Goal: Task Accomplishment & Management: Use online tool/utility

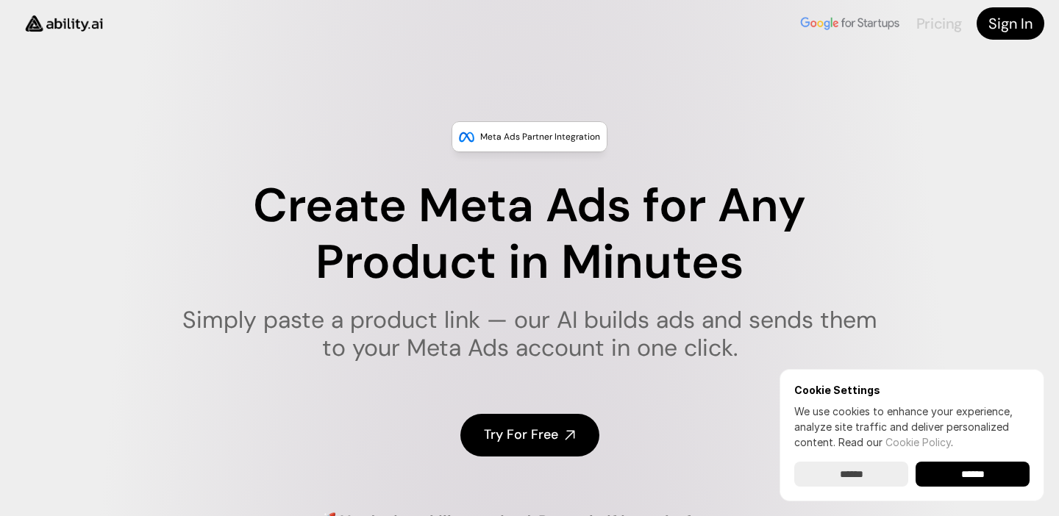
click at [931, 19] on link "Pricing" at bounding box center [939, 23] width 46 height 19
click at [1009, 24] on h4 "Sign In" at bounding box center [1010, 23] width 44 height 21
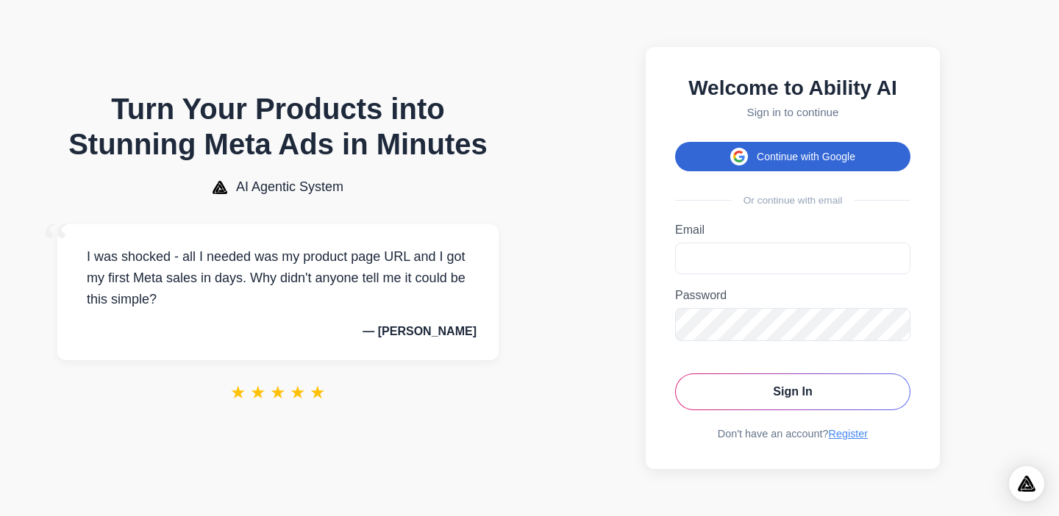
click at [821, 156] on button "Continue with Google" at bounding box center [792, 156] width 235 height 29
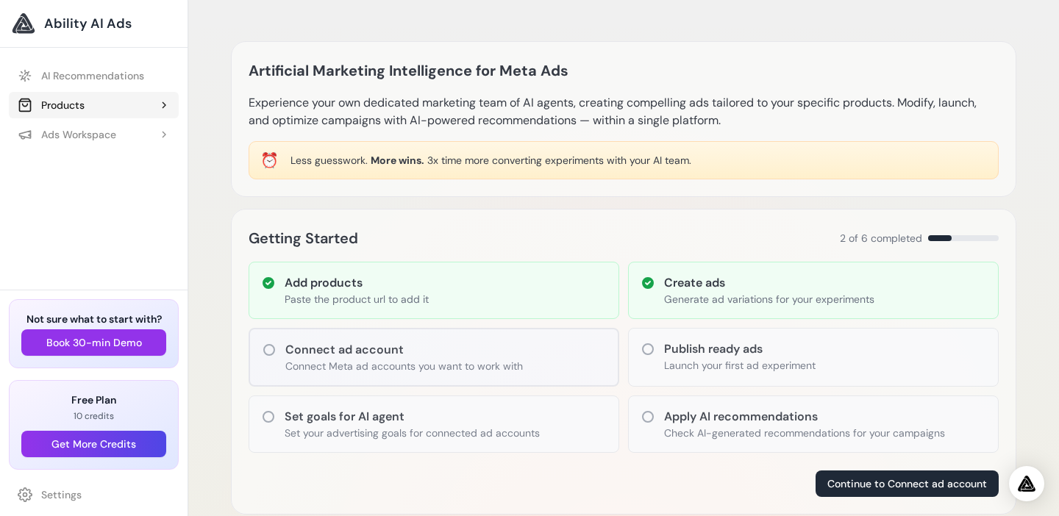
click at [45, 109] on div "Products" at bounding box center [51, 105] width 67 height 15
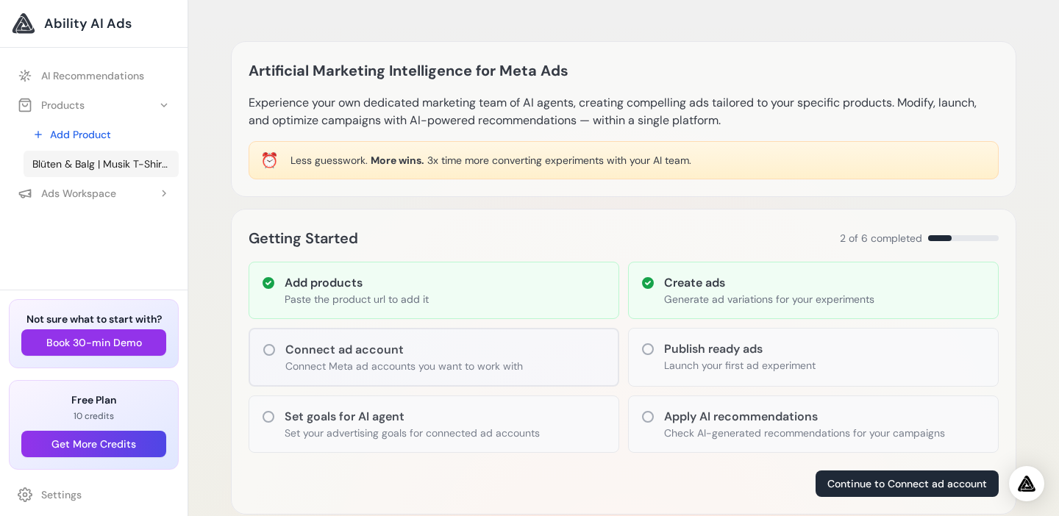
click at [93, 157] on span "Blüten & Balg | Musik T-Shirt by Onkly's" at bounding box center [101, 164] width 138 height 15
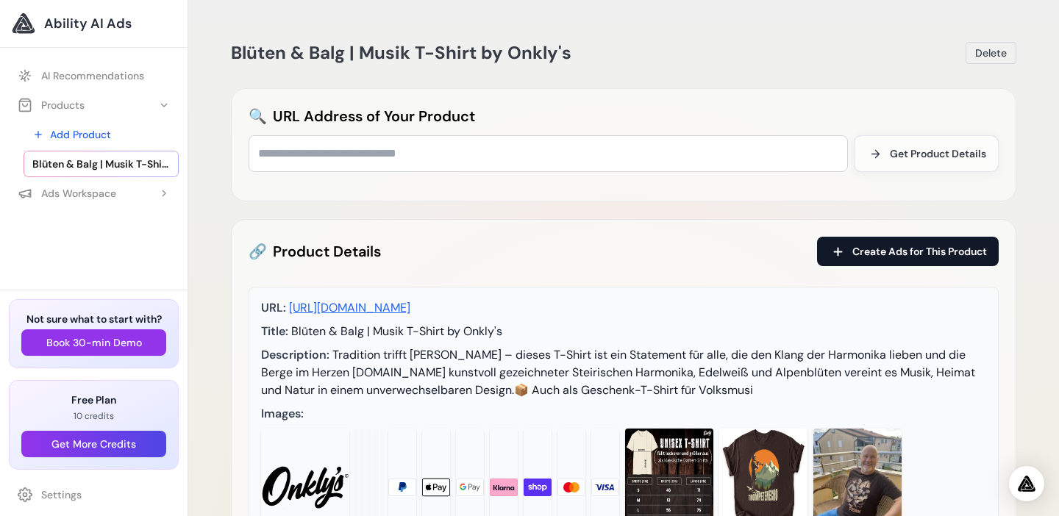
click at [889, 260] on button "Create Ads for This Product" at bounding box center [908, 251] width 182 height 29
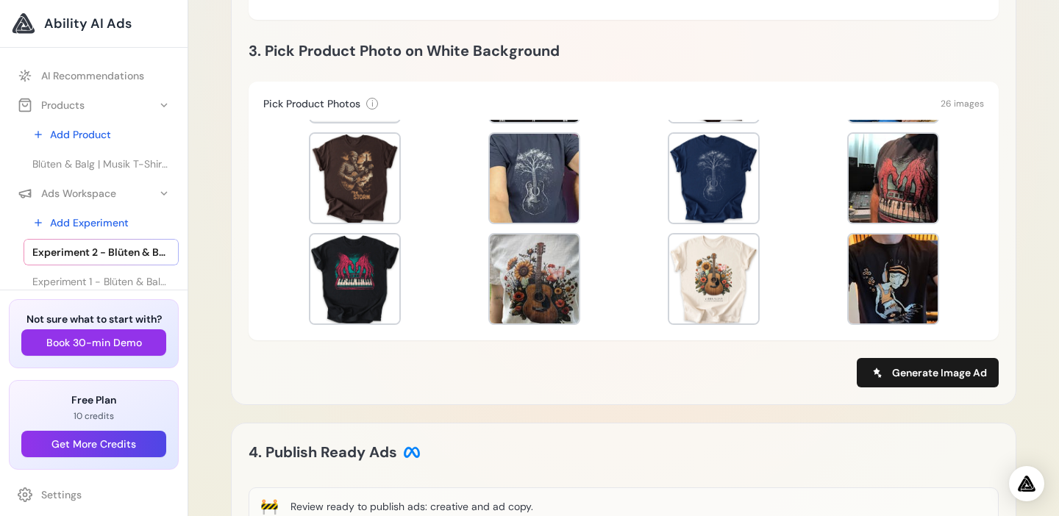
scroll to position [336, 0]
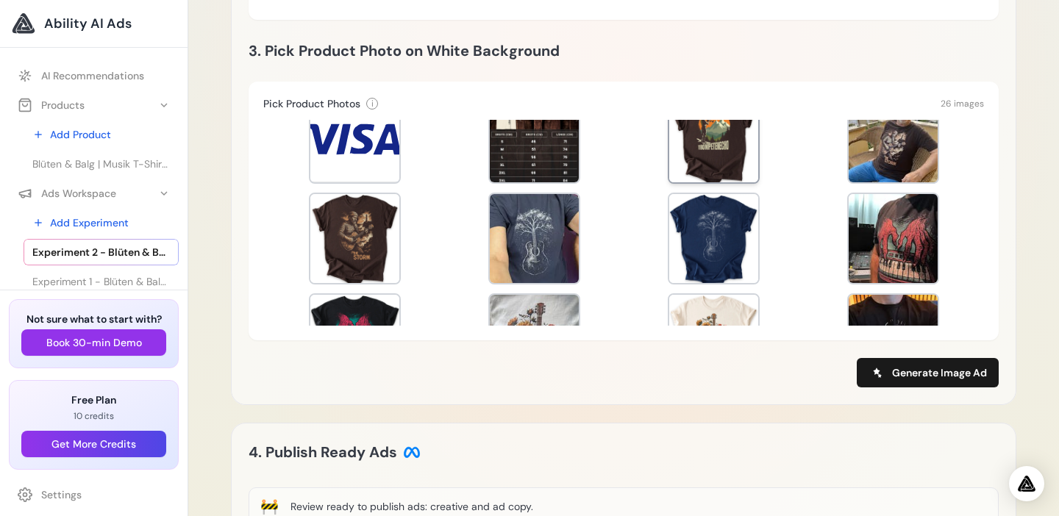
click at [710, 143] on div at bounding box center [713, 137] width 89 height 89
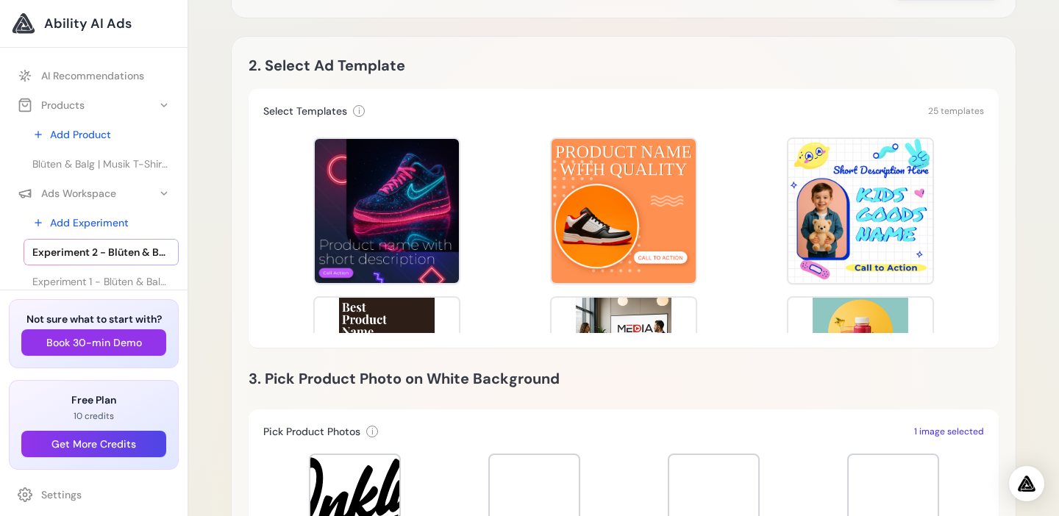
scroll to position [318, 0]
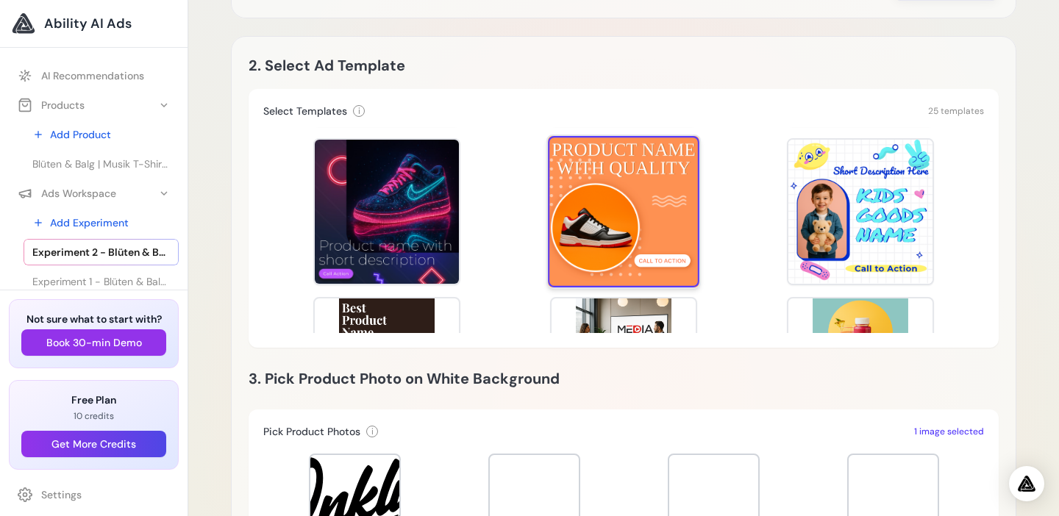
click at [626, 218] on div at bounding box center [623, 211] width 151 height 151
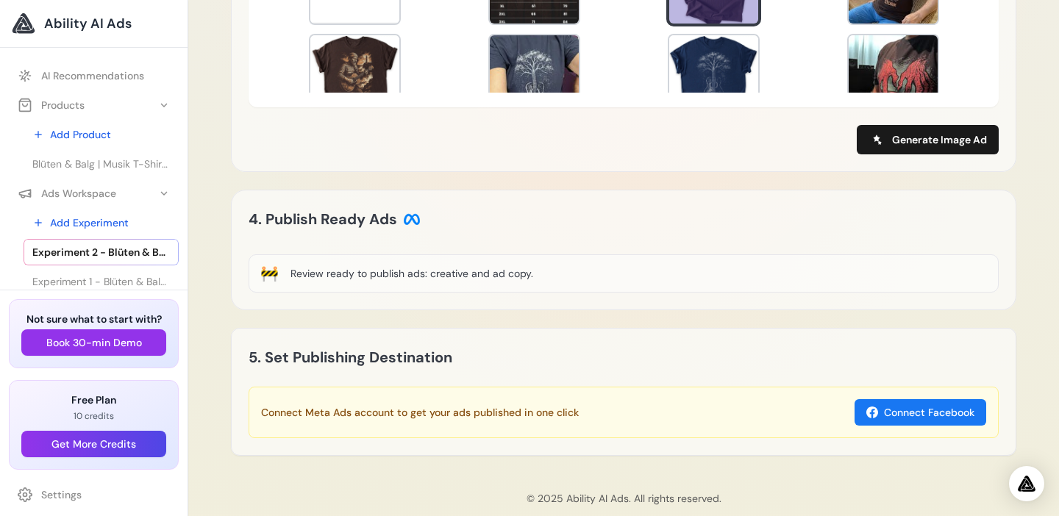
scroll to position [879, 0]
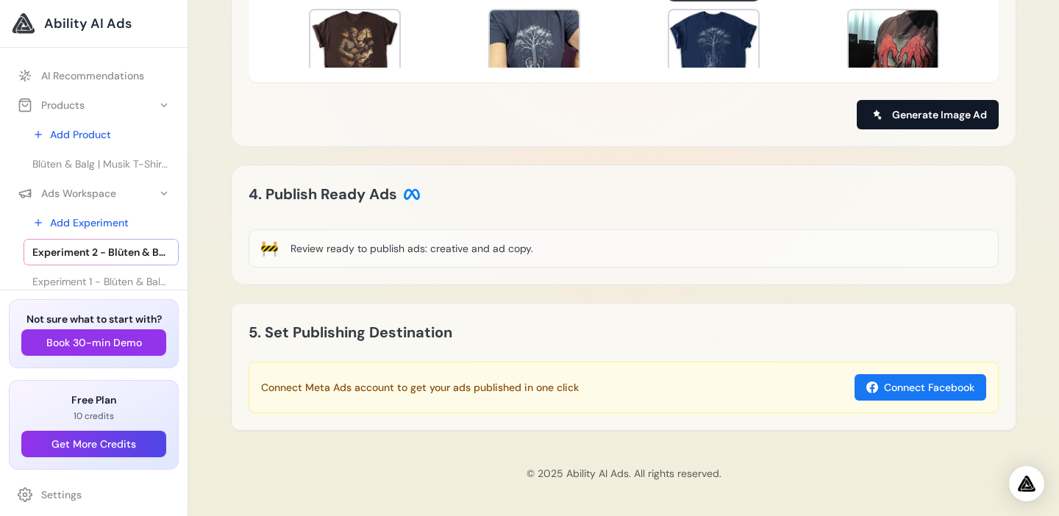
click at [913, 112] on span "Generate Image Ad" at bounding box center [939, 114] width 95 height 15
type input "**********"
type input "*******"
